Goal: Task Accomplishment & Management: Use online tool/utility

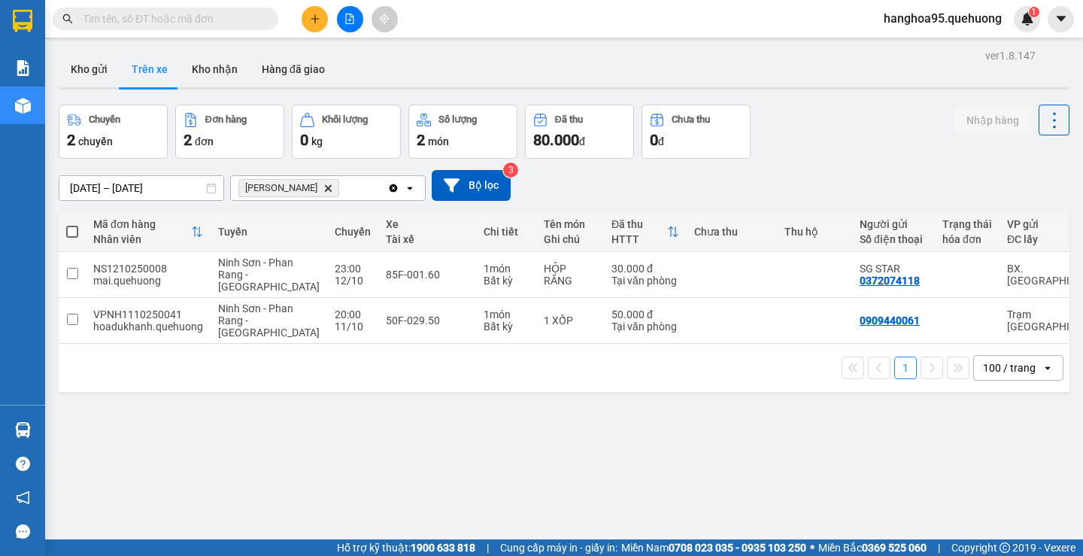
scroll to position [69, 0]
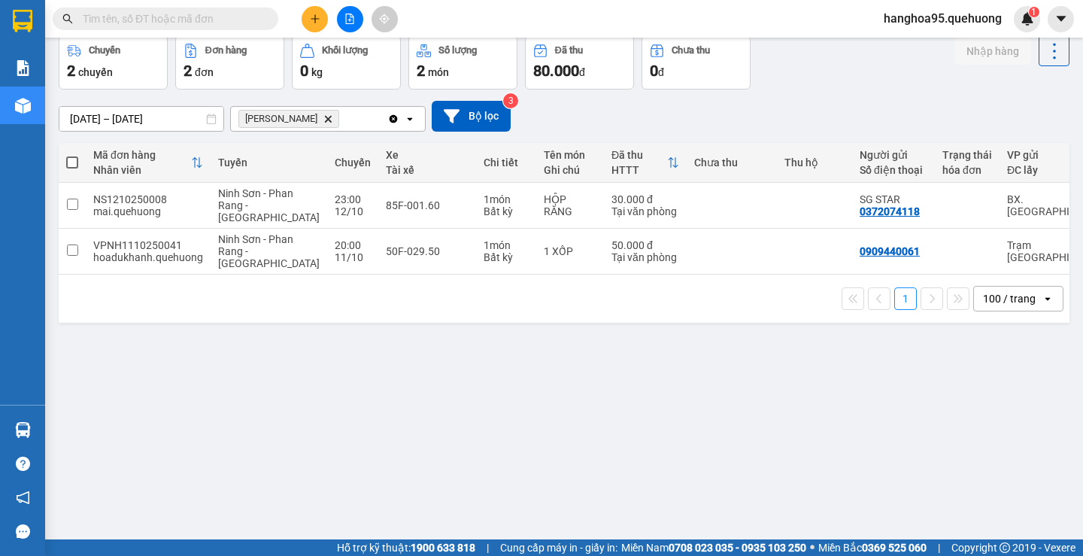
click at [413, 120] on icon "open" at bounding box center [410, 119] width 12 height 12
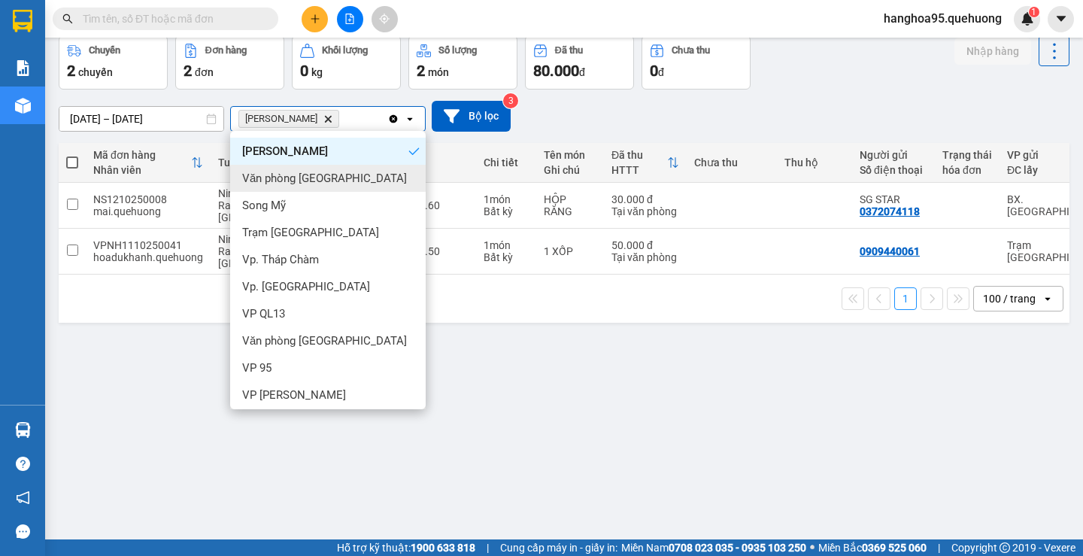
scroll to position [86, 0]
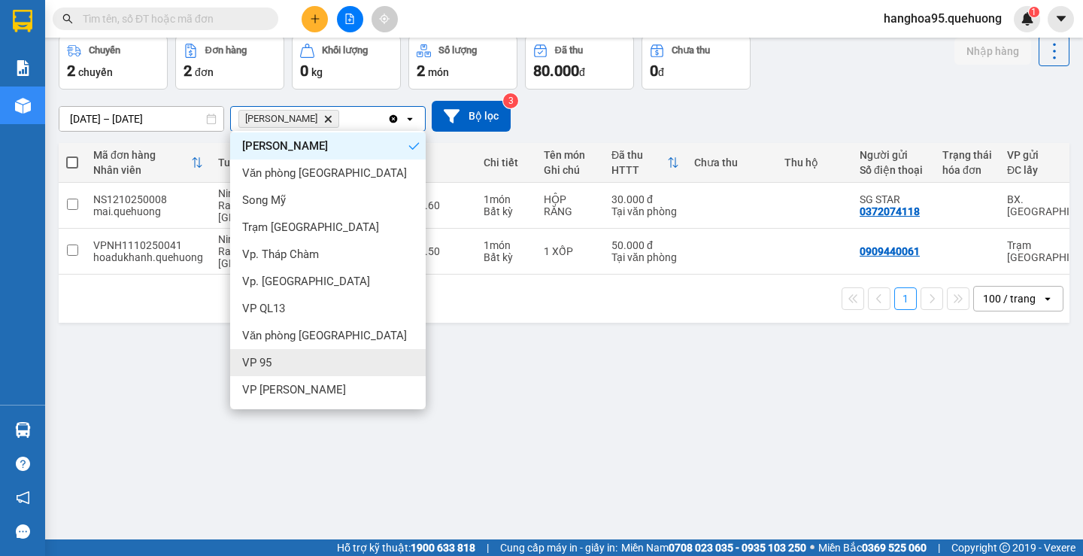
click at [261, 363] on span "VP 95" at bounding box center [256, 362] width 29 height 15
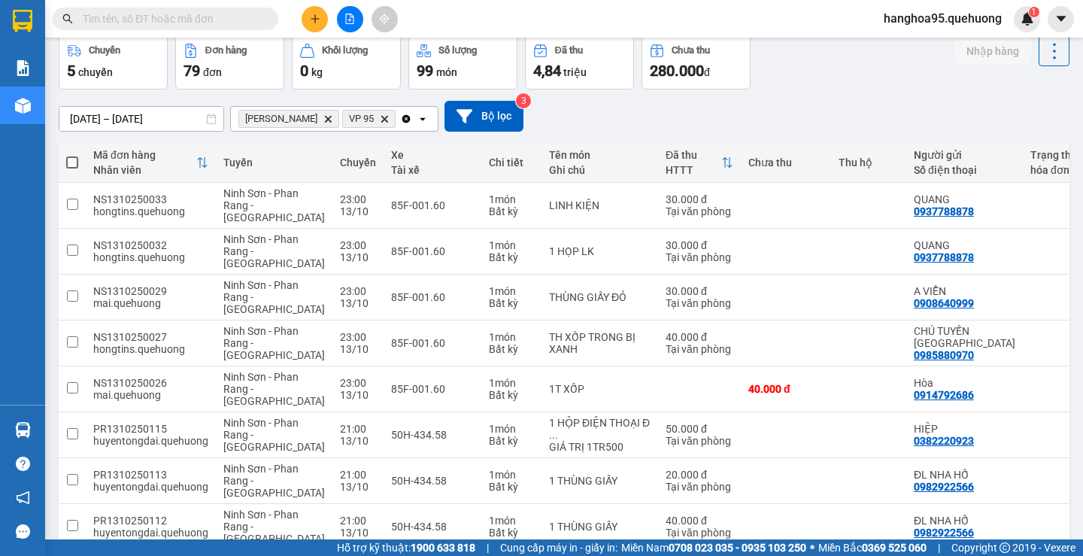
click at [332, 119] on icon "Delete" at bounding box center [327, 118] width 9 height 9
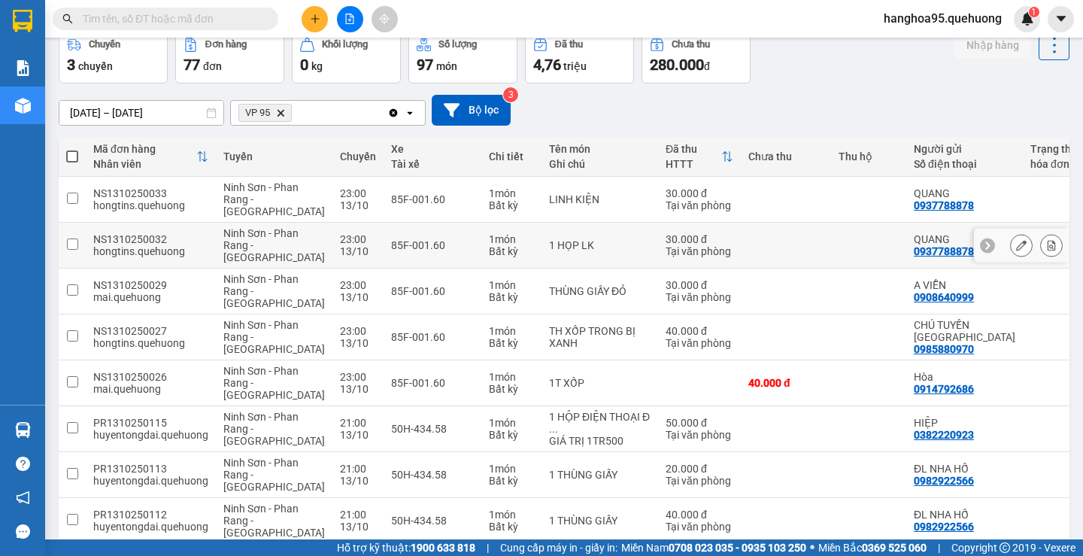
scroll to position [69, 0]
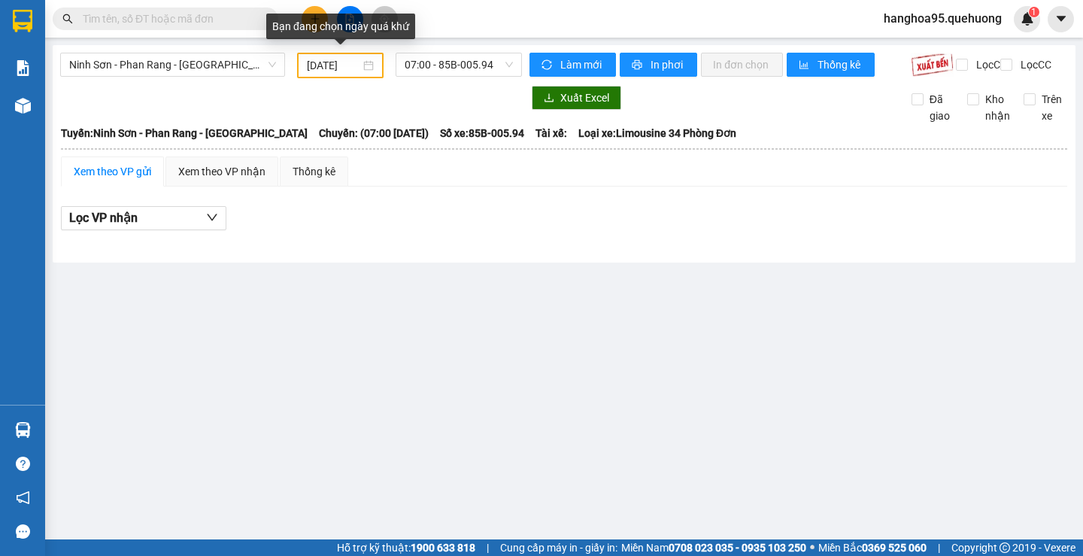
click at [365, 62] on div "11/10/2025" at bounding box center [340, 65] width 67 height 17
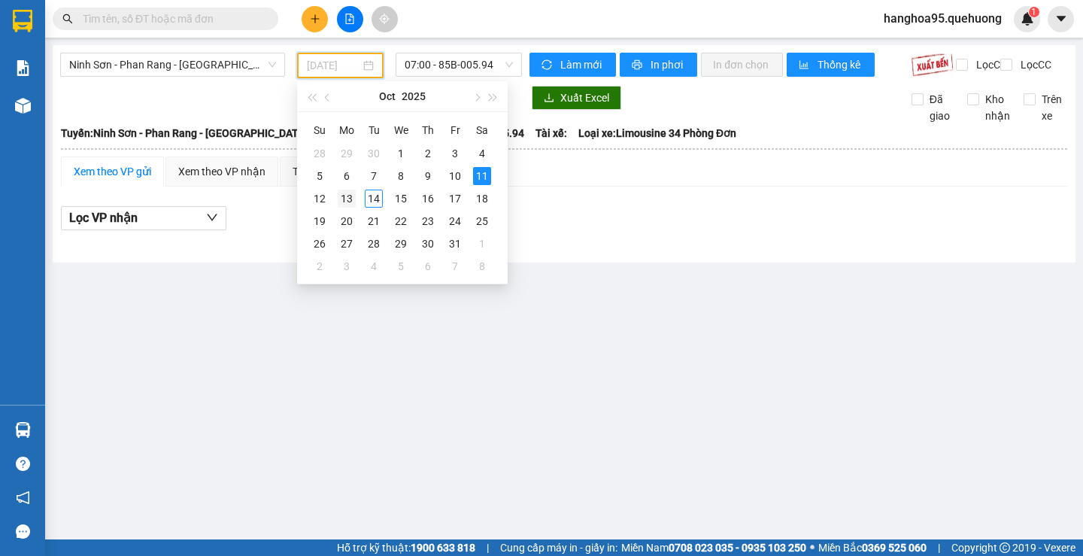
click at [349, 199] on div "13" at bounding box center [347, 198] width 18 height 18
type input "13/10/2025"
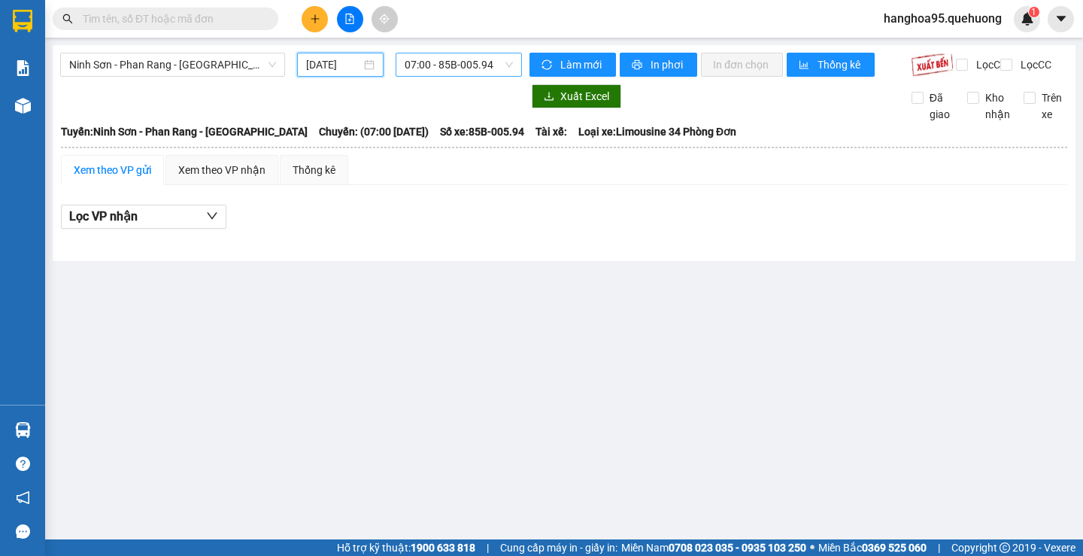
click at [495, 65] on span "07:00 - 85B-005.94" at bounding box center [459, 64] width 108 height 23
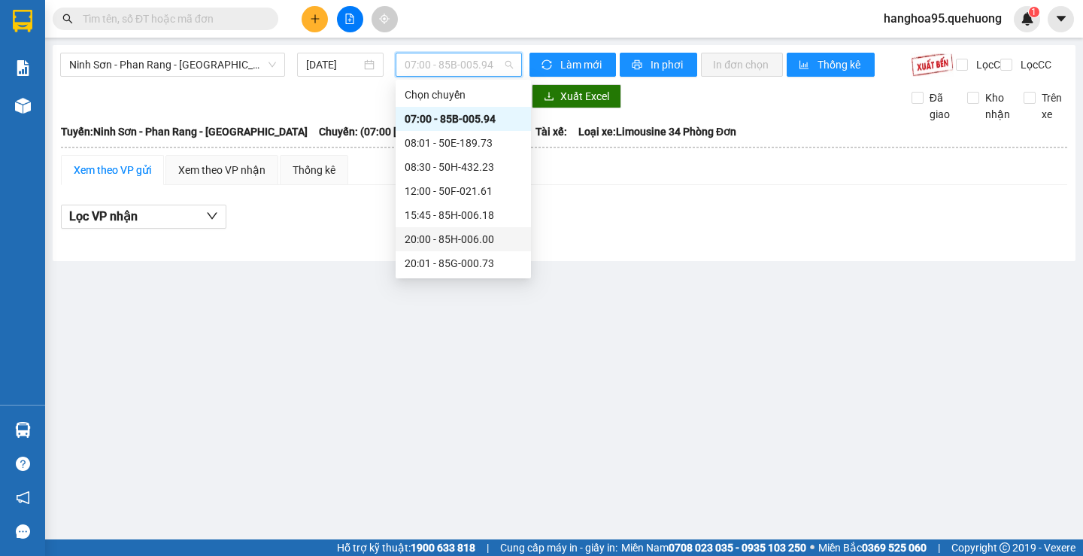
click at [448, 244] on div "20:00 - 85H-006.00" at bounding box center [463, 239] width 117 height 17
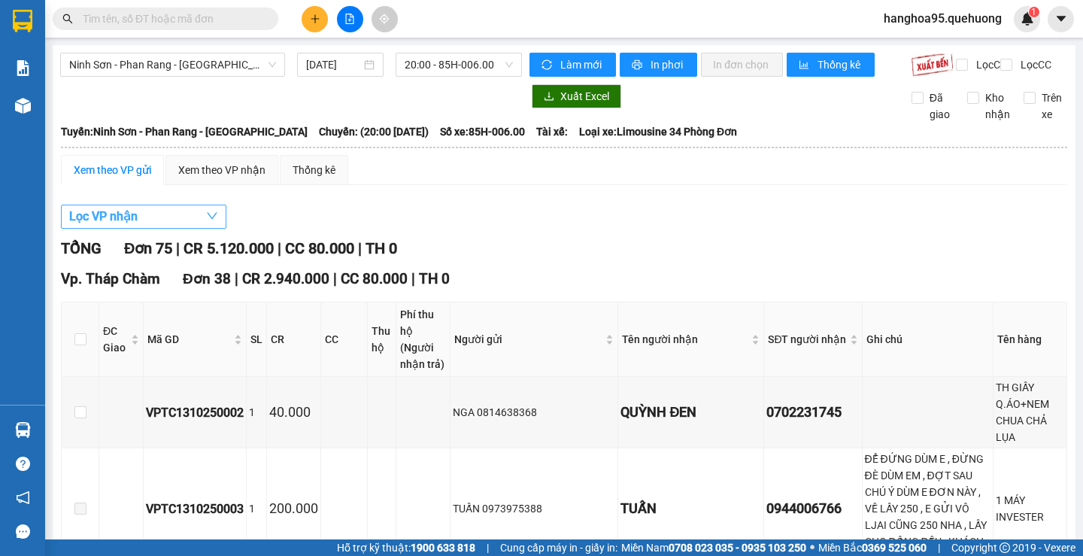
click at [151, 229] on button "Lọc VP nhận" at bounding box center [143, 217] width 165 height 24
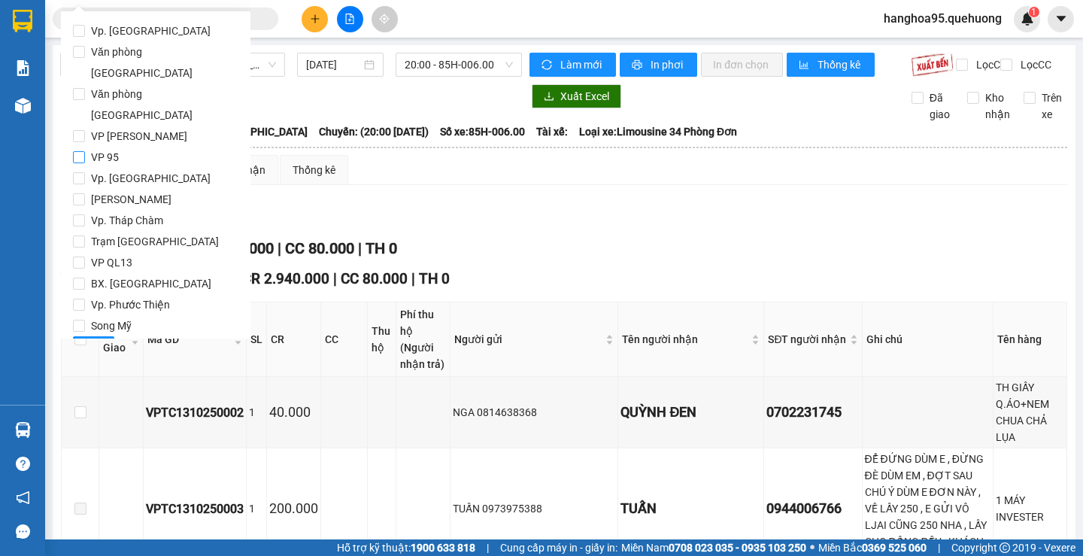
click at [75, 147] on label "VP 95" at bounding box center [155, 157] width 165 height 21
click at [75, 151] on input "VP 95" at bounding box center [79, 157] width 12 height 12
checkbox input "true"
click at [80, 193] on input "[PERSON_NAME]" at bounding box center [79, 199] width 12 height 12
checkbox input "true"
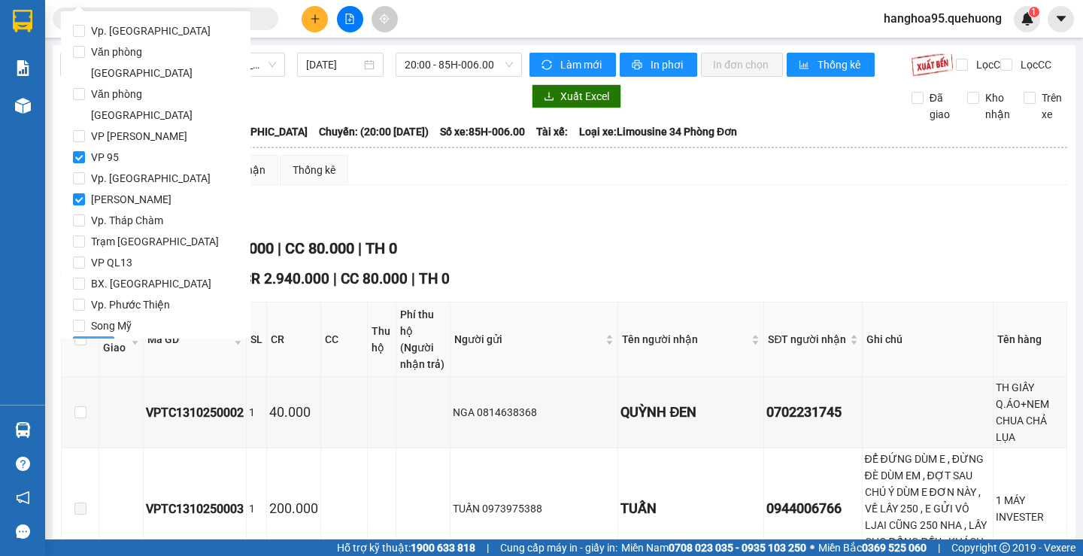
click at [102, 336] on button "Lọc" at bounding box center [93, 348] width 41 height 24
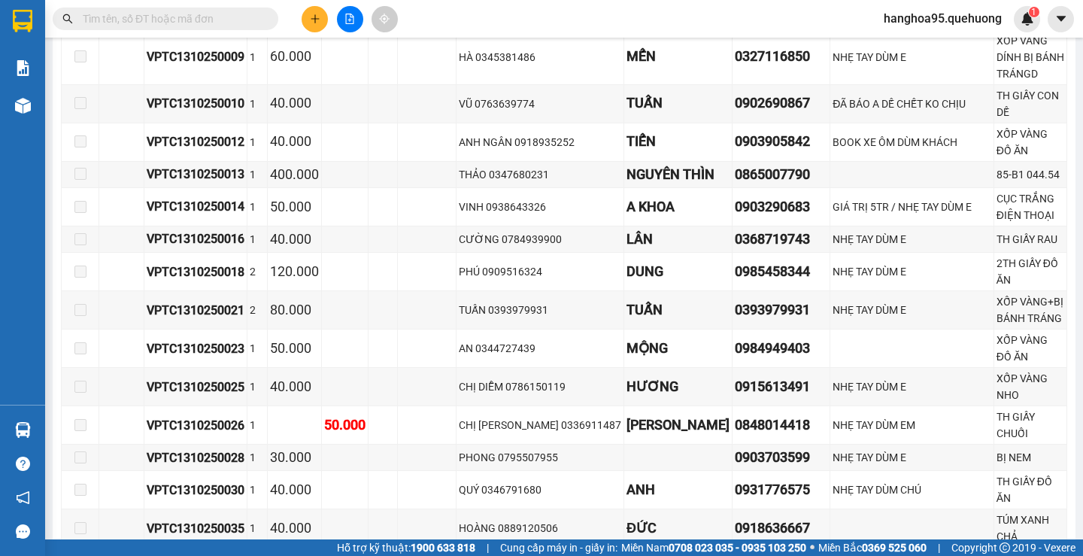
scroll to position [827, 0]
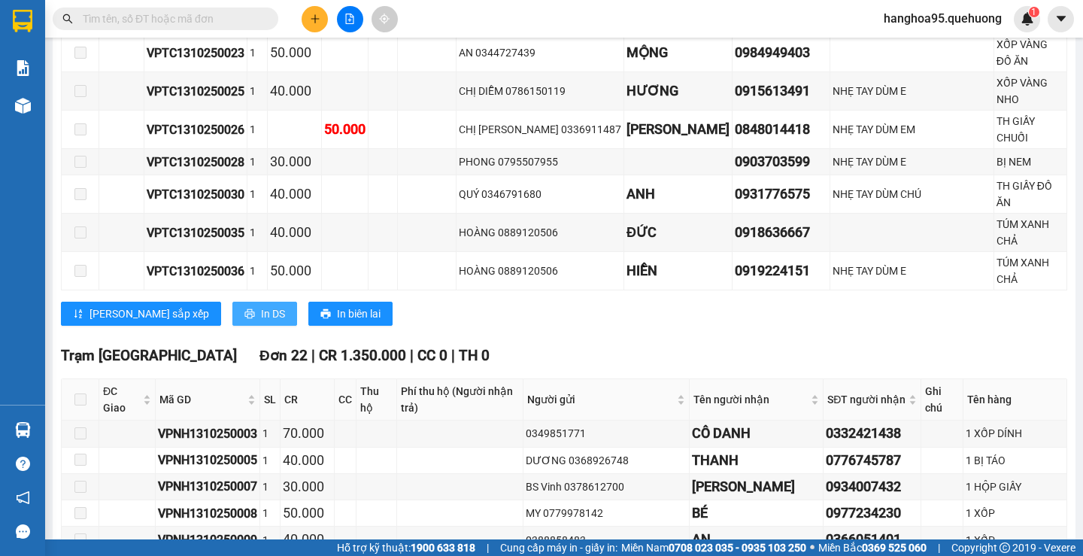
click at [261, 314] on span "In DS" at bounding box center [273, 313] width 24 height 17
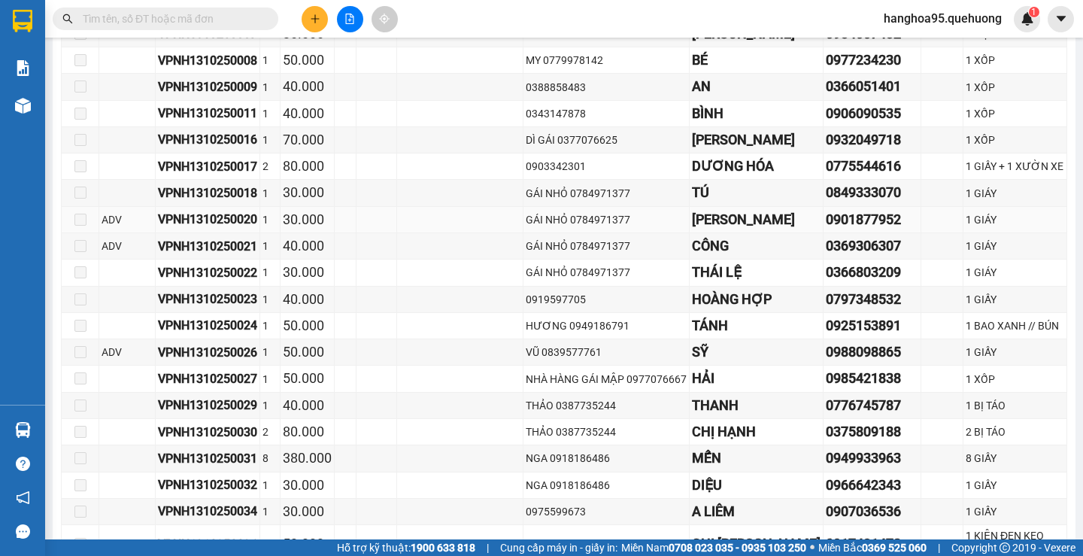
scroll to position [1349, 0]
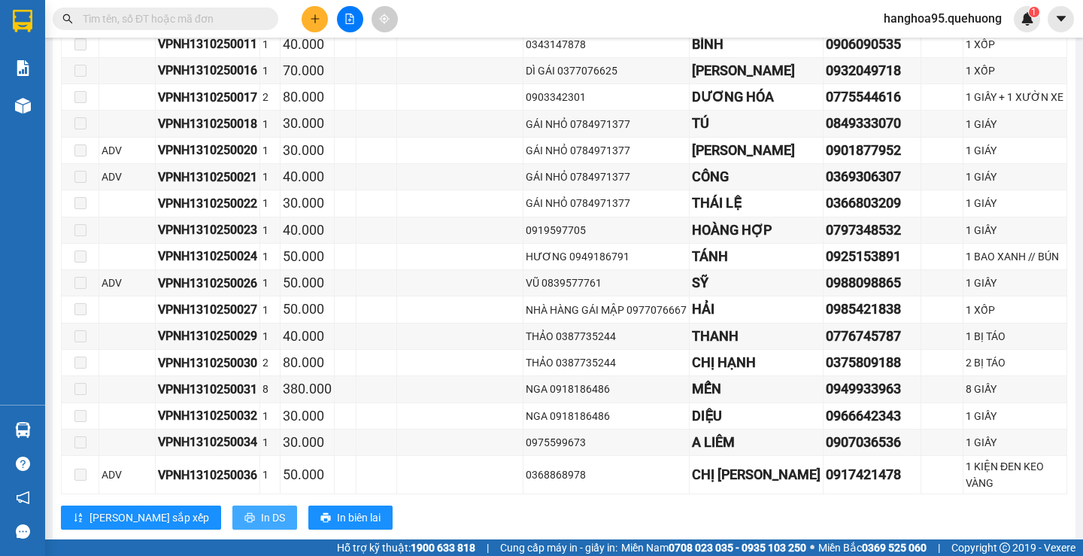
click at [261, 509] on span "In DS" at bounding box center [273, 517] width 24 height 17
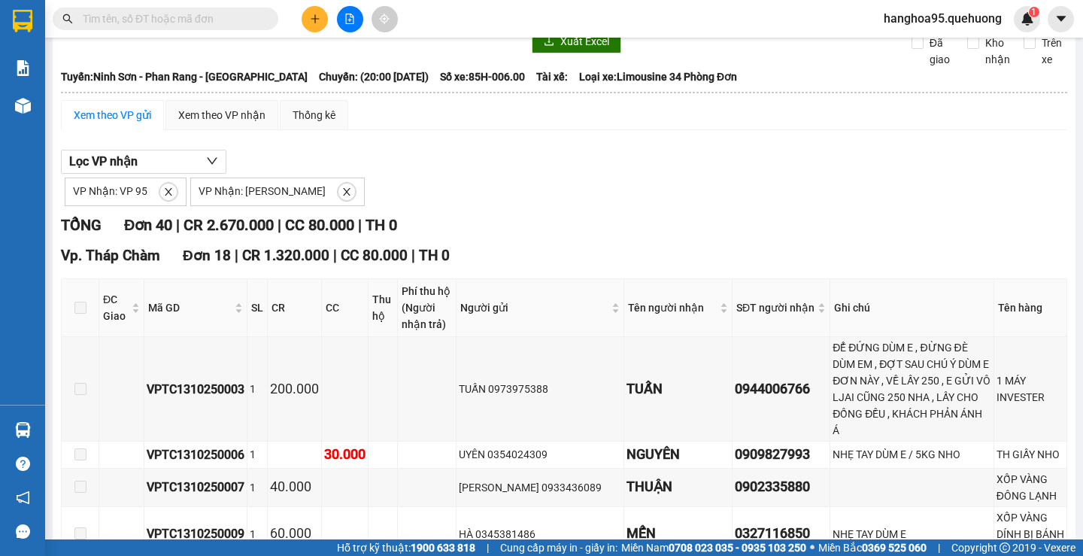
scroll to position [0, 0]
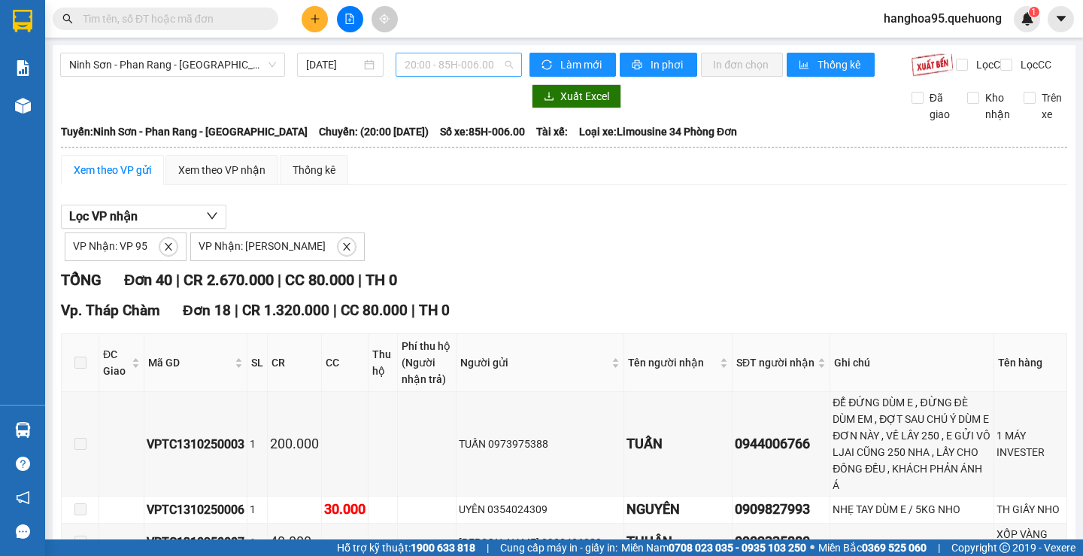
click at [502, 63] on span "20:00 - 85H-006.00" at bounding box center [459, 64] width 108 height 23
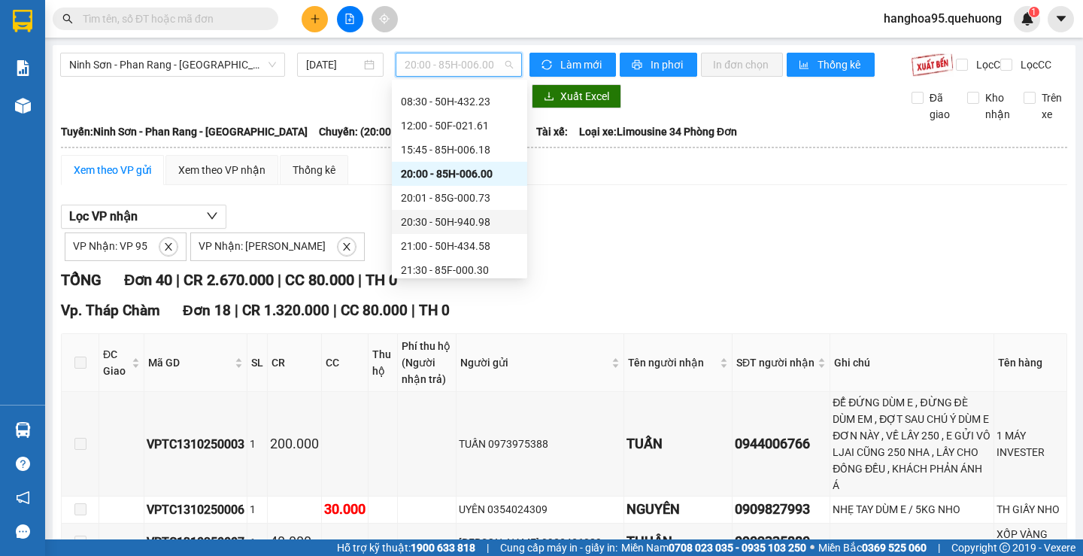
scroll to position [144, 0]
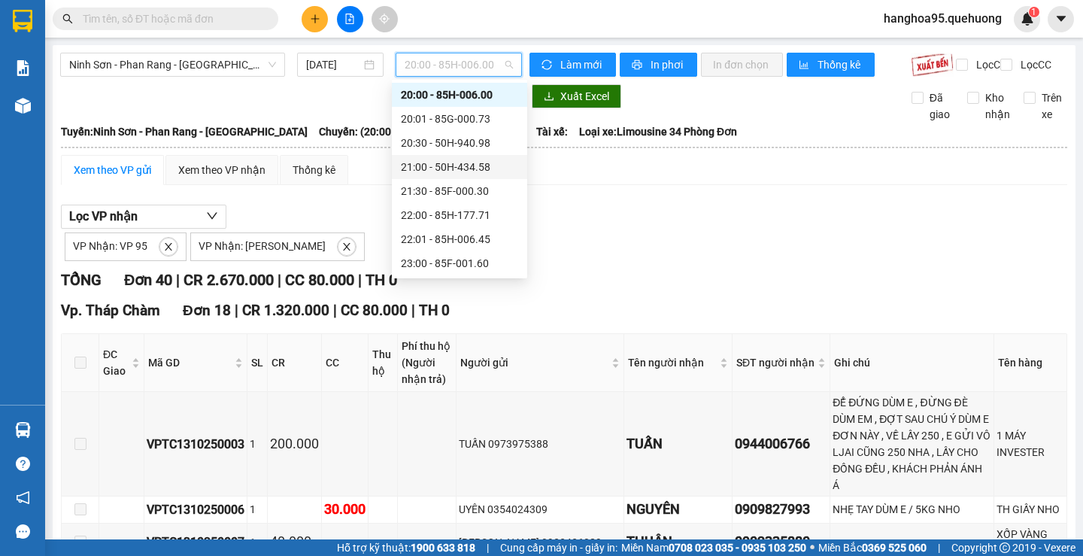
click at [466, 172] on div "21:00 - 50H-434.58" at bounding box center [459, 167] width 117 height 17
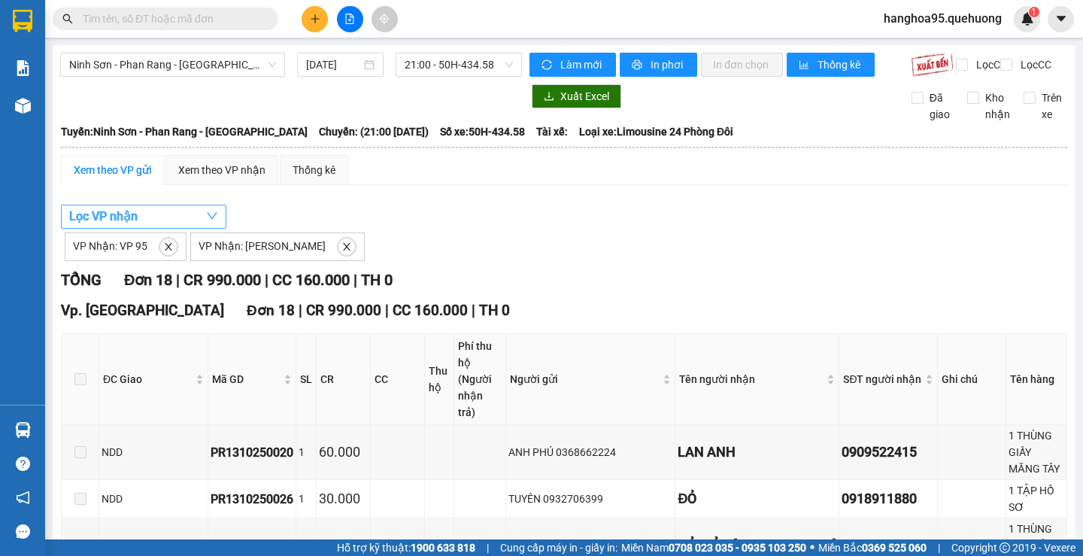
click at [133, 226] on span "Lọc VP nhận" at bounding box center [103, 216] width 68 height 19
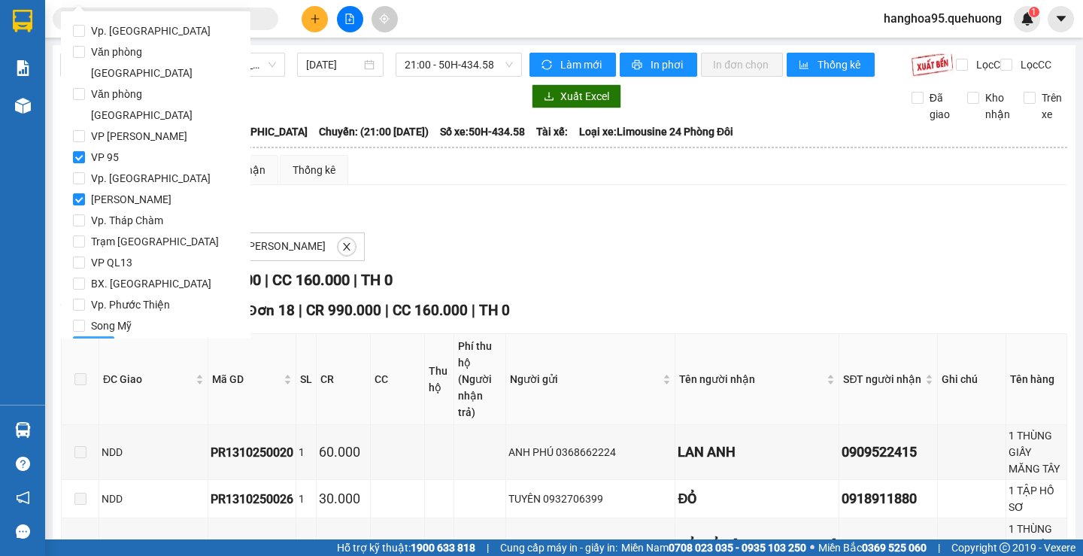
click at [102, 336] on button "Lọc" at bounding box center [93, 348] width 41 height 24
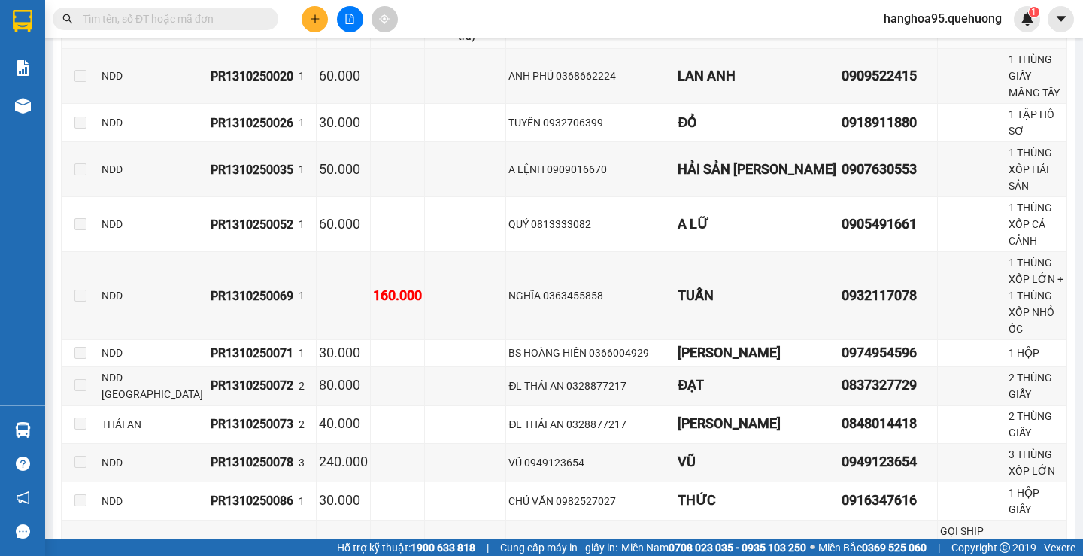
scroll to position [657, 0]
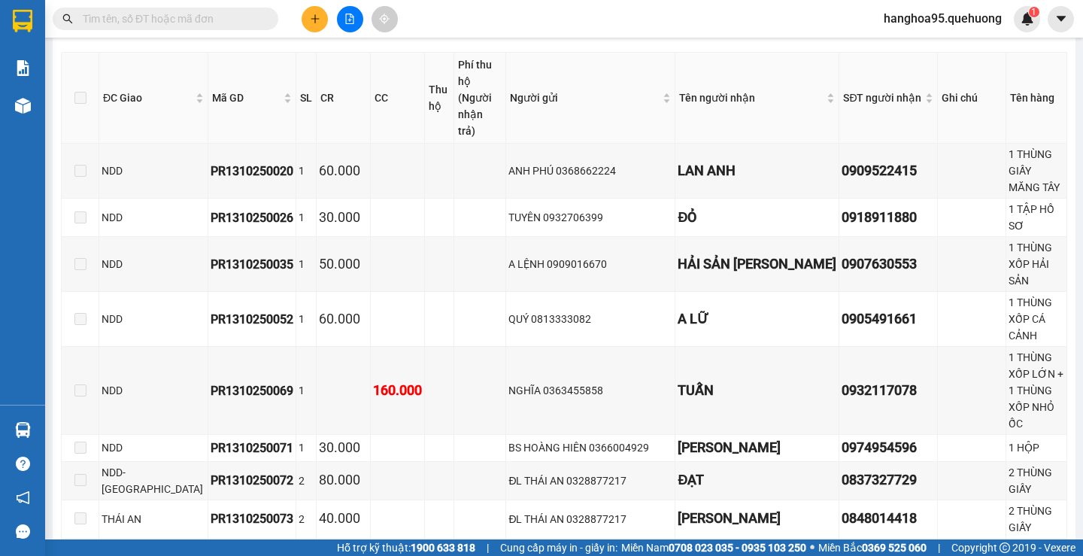
scroll to position [0, 0]
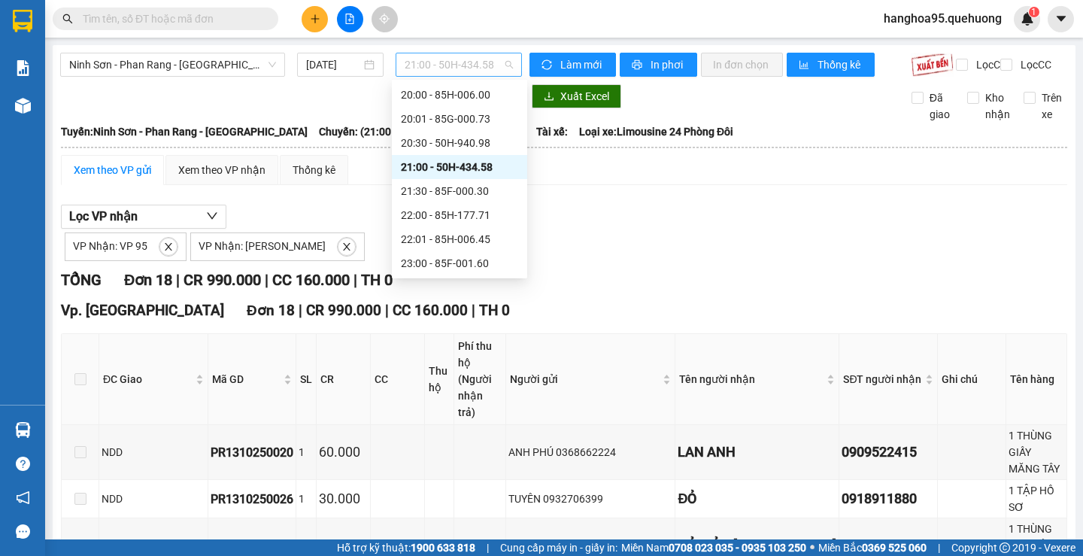
click at [487, 68] on span "21:00 - 50H-434.58" at bounding box center [459, 64] width 108 height 23
click at [468, 261] on div "23:00 - 85F-001.60" at bounding box center [459, 263] width 117 height 17
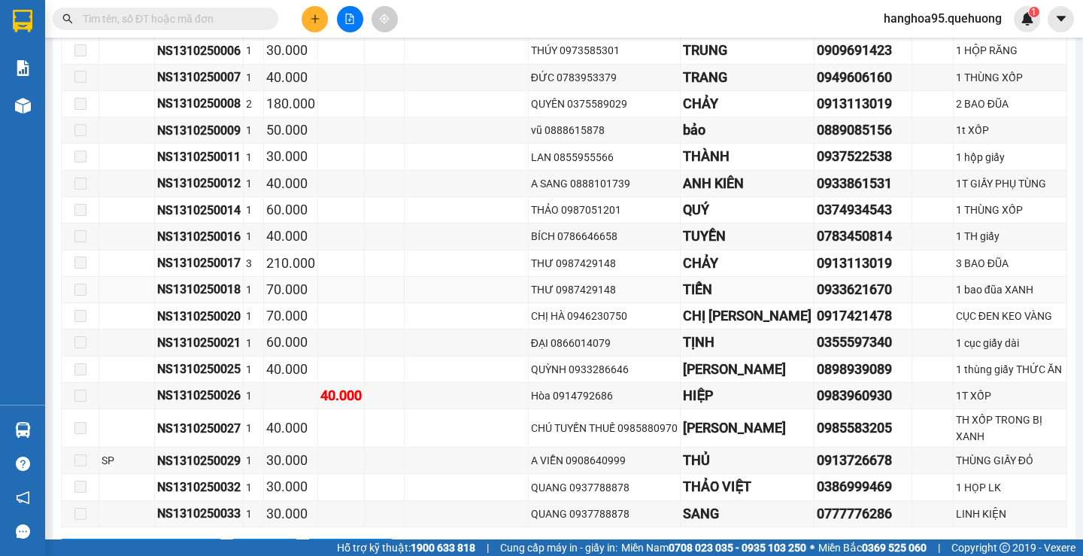
scroll to position [442, 0]
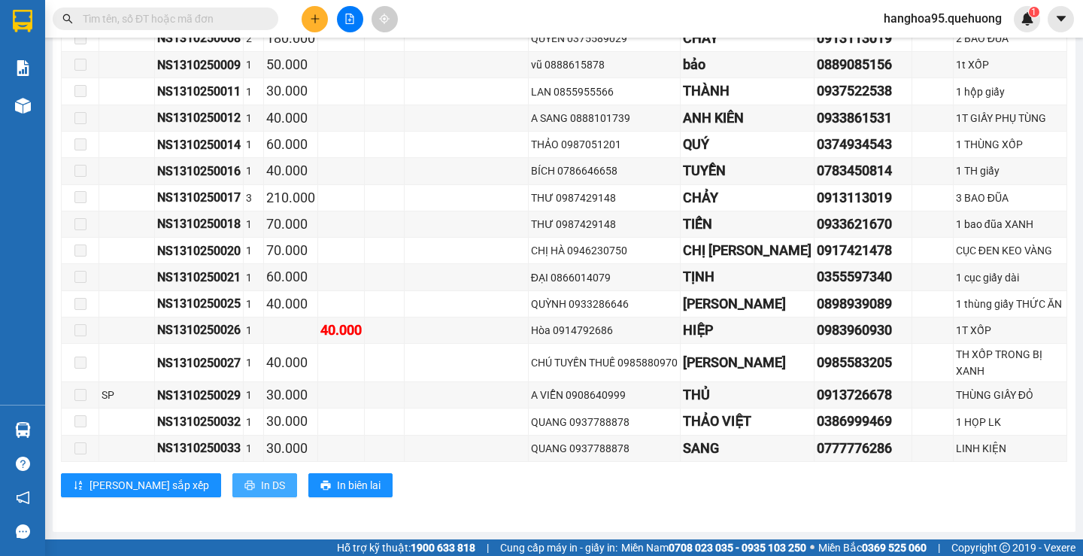
click at [261, 483] on span "In DS" at bounding box center [273, 485] width 24 height 17
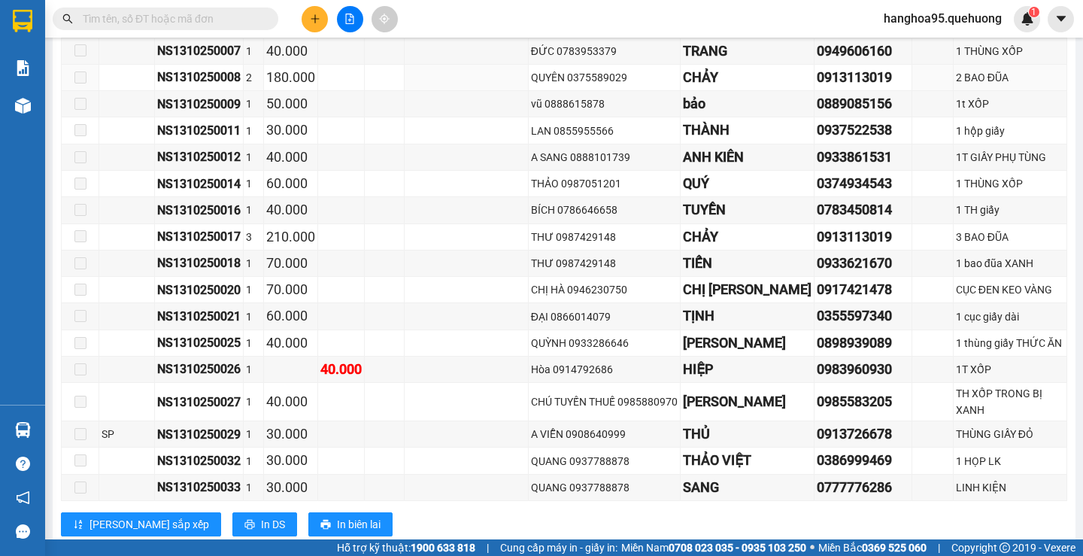
scroll to position [367, 0]
